Goal: Information Seeking & Learning: Learn about a topic

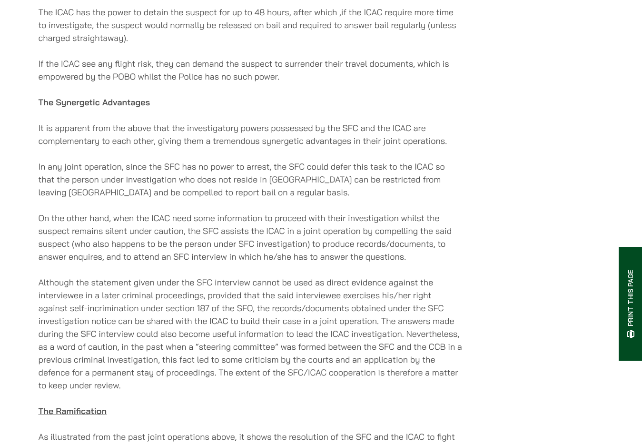
scroll to position [1619, 0]
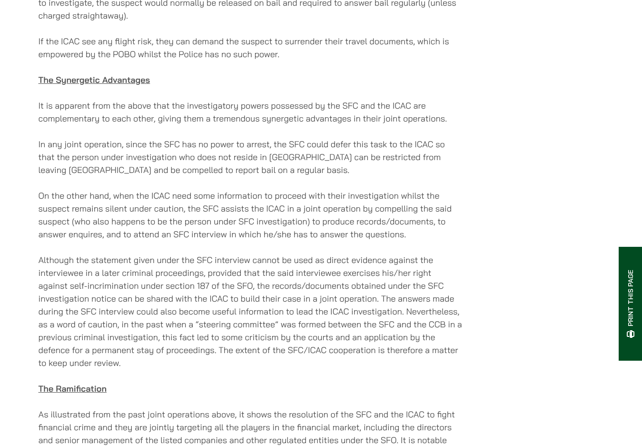
click at [60, 203] on p "On the other hand, when the ICAC need some information to proceed with their in…" at bounding box center [251, 214] width 424 height 51
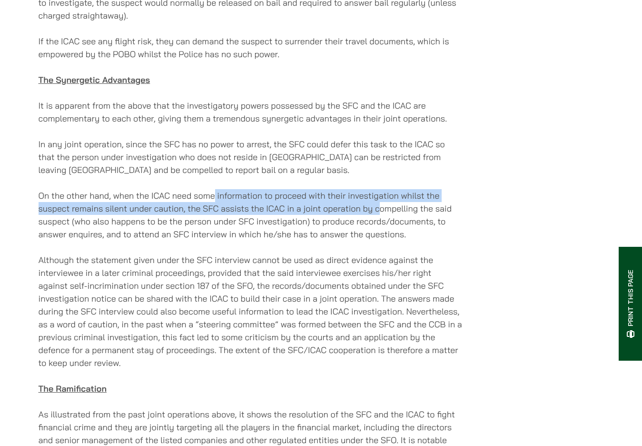
drag, startPoint x: 221, startPoint y: 176, endPoint x: 379, endPoint y: 186, distance: 157.9
click at [379, 189] on p "On the other hand, when the ICAC need some information to proceed with their in…" at bounding box center [251, 214] width 424 height 51
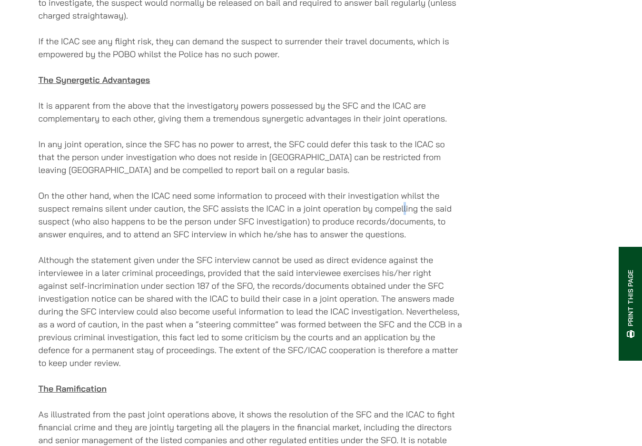
click at [403, 189] on p "On the other hand, when the ICAC need some information to proceed with their in…" at bounding box center [251, 214] width 424 height 51
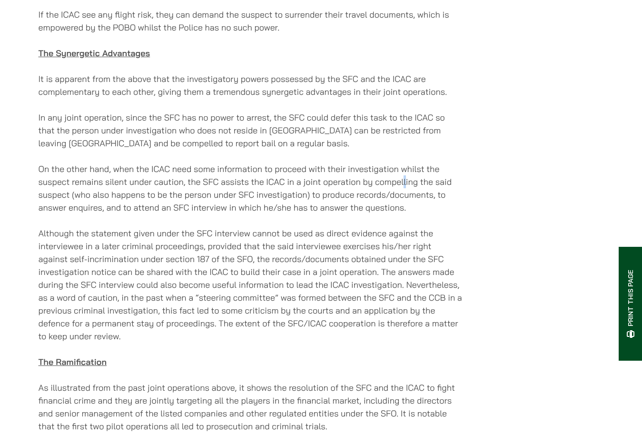
scroll to position [1666, 0]
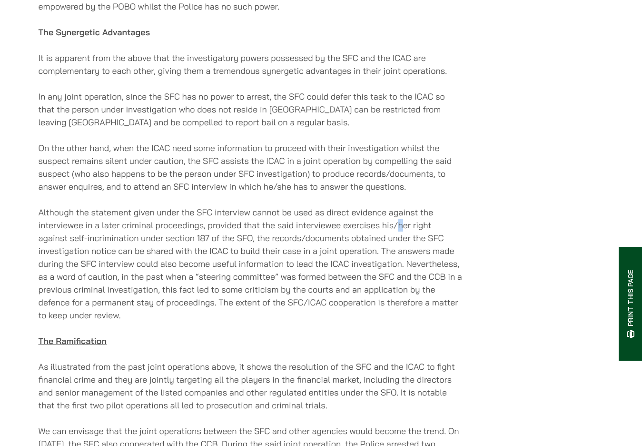
click at [401, 206] on p "Although the statement given under the SFC interview cannot be used as direct e…" at bounding box center [251, 264] width 424 height 116
drag, startPoint x: 439, startPoint y: 190, endPoint x: 417, endPoint y: 190, distance: 21.9
click at [417, 206] on p "Although the statement given under the SFC interview cannot be used as direct e…" at bounding box center [251, 264] width 424 height 116
click at [315, 206] on p "Although the statement given under the SFC interview cannot be used as direct e…" at bounding box center [251, 264] width 424 height 116
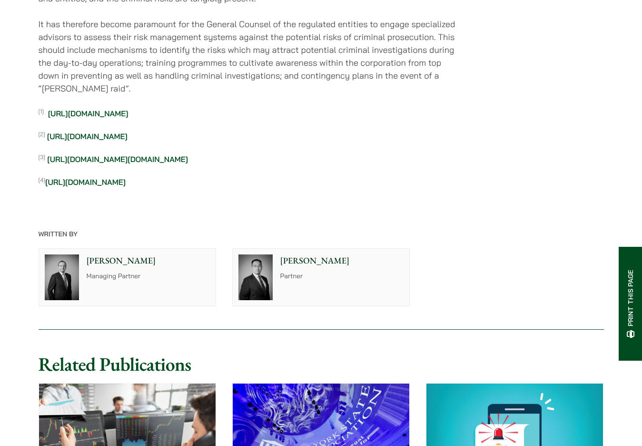
scroll to position [2238, 0]
